Goal: Task Accomplishment & Management: Manage account settings

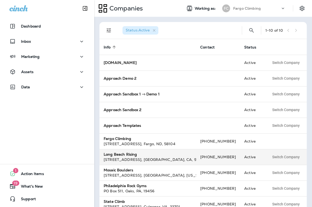
scroll to position [10, 0]
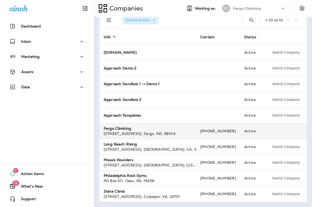
click at [148, 136] on td "Fargo Climbing [STREET_ADDRESS]" at bounding box center [147, 131] width 97 height 16
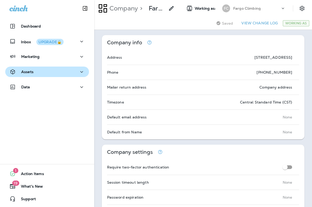
click at [63, 75] on button "Assets" at bounding box center [47, 71] width 84 height 10
click at [64, 72] on div "Assets" at bounding box center [46, 72] width 75 height 7
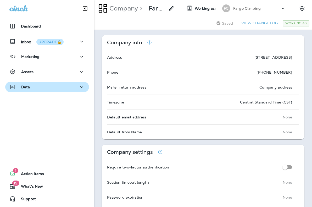
click at [60, 87] on div "Data" at bounding box center [46, 87] width 75 height 7
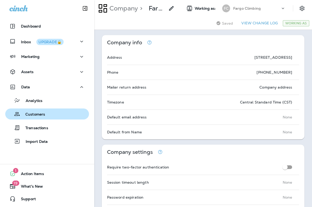
click at [47, 114] on div "Customers" at bounding box center [47, 114] width 80 height 8
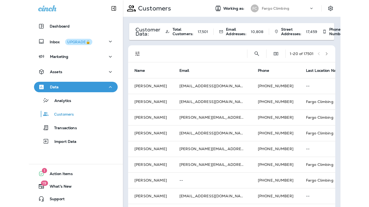
scroll to position [0, 20]
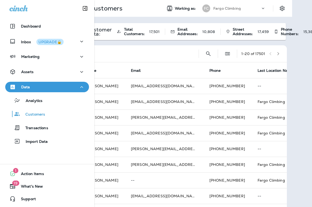
click at [280, 3] on div "Working as: FC Fargo Climbing" at bounding box center [225, 8] width 134 height 10
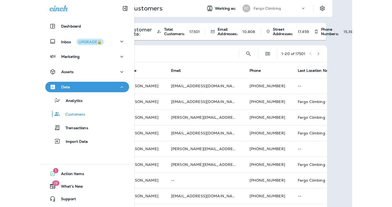
scroll to position [0, 0]
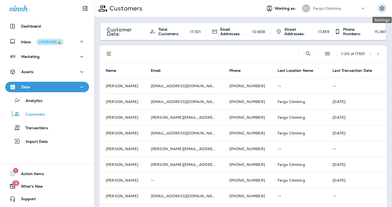
click at [312, 10] on icon "Settings" at bounding box center [382, 8] width 6 height 6
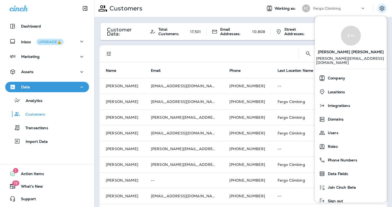
click at [254, 52] on div at bounding box center [206, 53] width 176 height 17
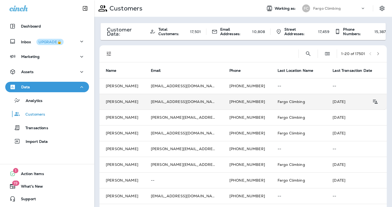
scroll to position [10, 0]
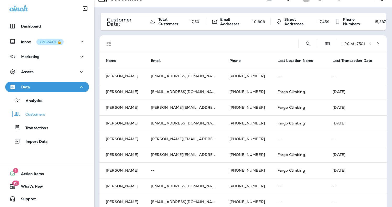
click at [312, 43] on div "1 - 20 of 17501" at bounding box center [353, 44] width 24 height 4
click at [108, 43] on icon "Filters" at bounding box center [109, 44] width 6 height 6
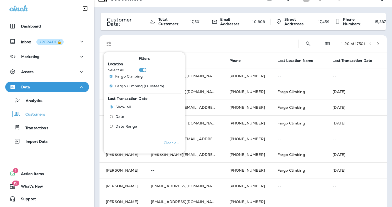
click at [172, 43] on div at bounding box center [206, 43] width 176 height 17
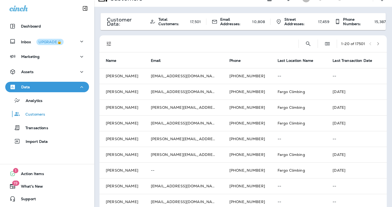
scroll to position [0, 0]
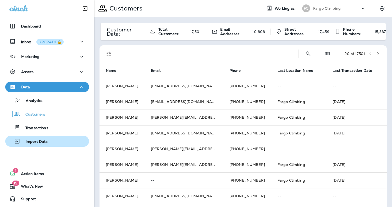
click at [53, 145] on div "Import Data" at bounding box center [47, 141] width 80 height 8
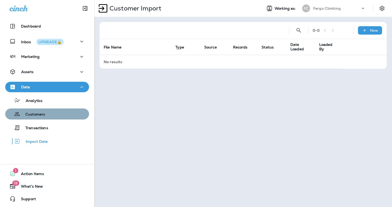
click at [56, 115] on div "Customers" at bounding box center [47, 114] width 80 height 8
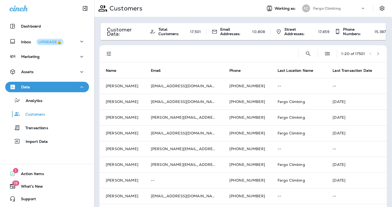
click at [312, 9] on icon at bounding box center [362, 8] width 5 height 5
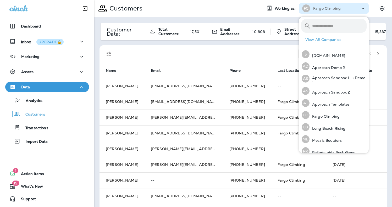
click at [284, 19] on div "Customer Data: Total Customers: 17,501 Email Addresses: 10,808 Street Addresses…" at bounding box center [243, 207] width 298 height 381
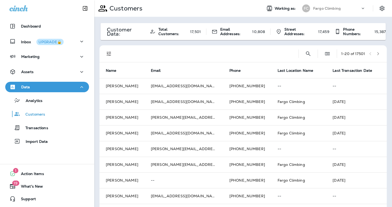
click at [312, 7] on div "Working as: FC Fargo Climbing" at bounding box center [325, 8] width 134 height 10
click at [312, 7] on icon "Settings" at bounding box center [382, 8] width 6 height 6
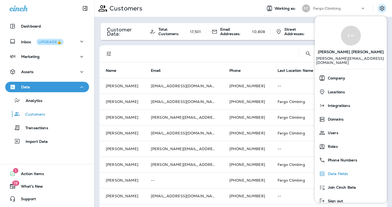
click at [312, 171] on span "Data Fields" at bounding box center [336, 173] width 23 height 4
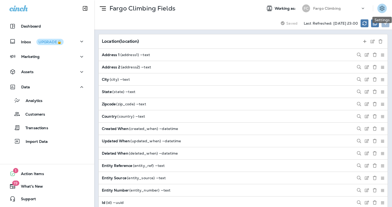
click at [312, 11] on icon "Settings" at bounding box center [382, 8] width 6 height 6
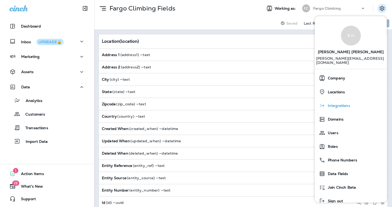
click at [312, 103] on span "Integrations" at bounding box center [337, 105] width 25 height 4
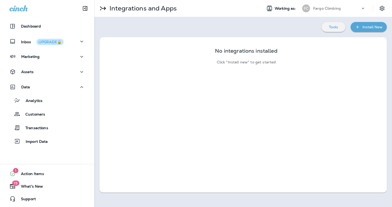
click at [312, 23] on button "Install New" at bounding box center [368, 27] width 36 height 10
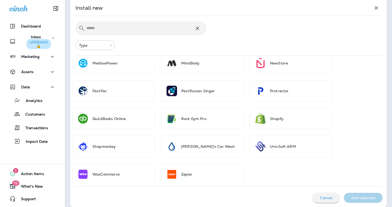
scroll to position [302, 0]
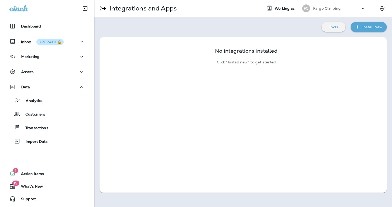
click at [312, 9] on icon at bounding box center [362, 8] width 5 height 5
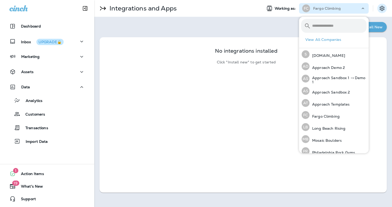
click at [312, 8] on icon "Settings" at bounding box center [382, 8] width 6 height 6
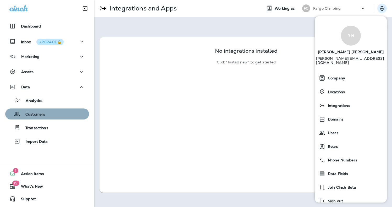
click at [53, 113] on div "Customers" at bounding box center [47, 114] width 80 height 8
